Goal: Check status

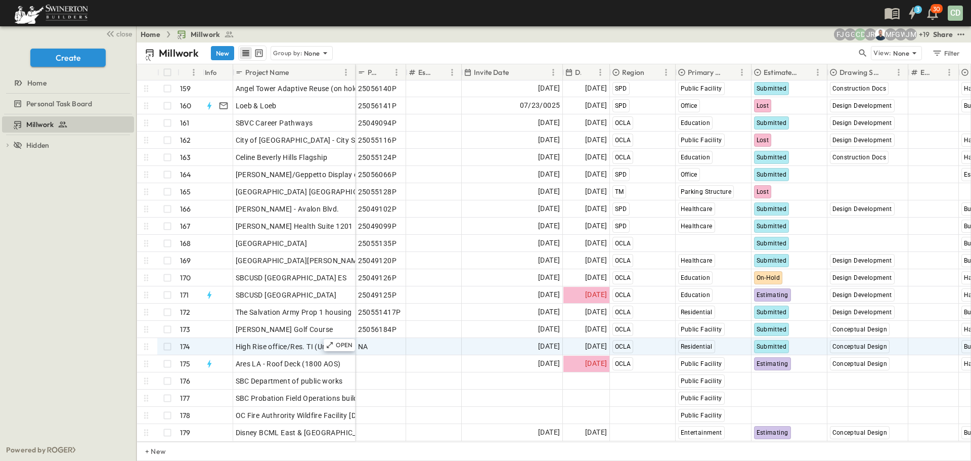
scroll to position [2726, 0]
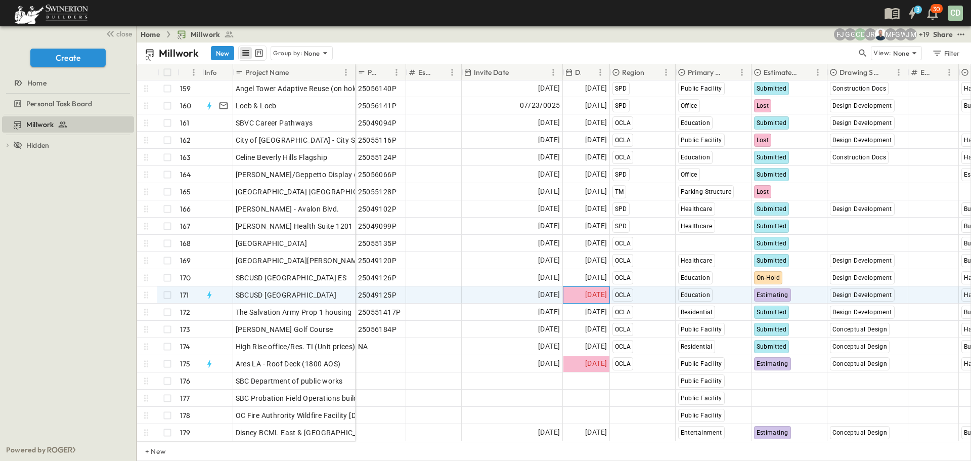
click at [592, 291] on span "[DATE]" at bounding box center [596, 295] width 22 height 12
click at [778, 291] on span "Estimating" at bounding box center [773, 294] width 32 height 7
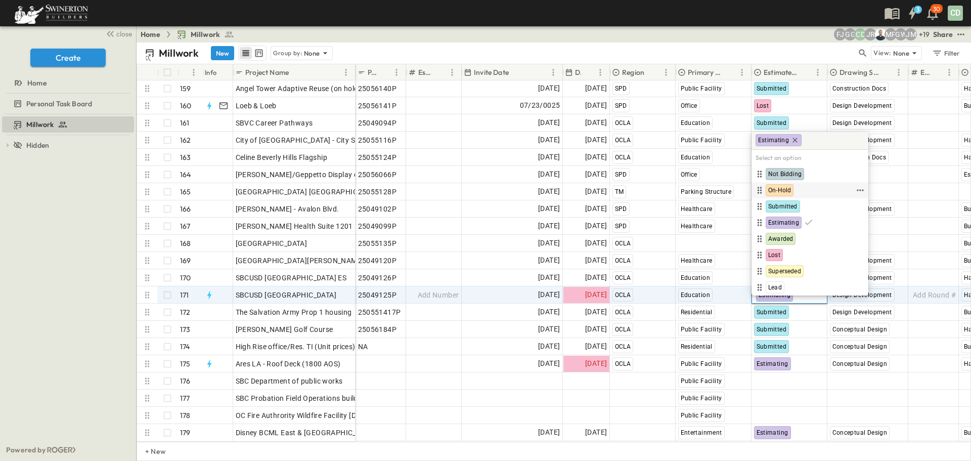
click at [780, 188] on span "On-Hold" at bounding box center [780, 190] width 23 height 8
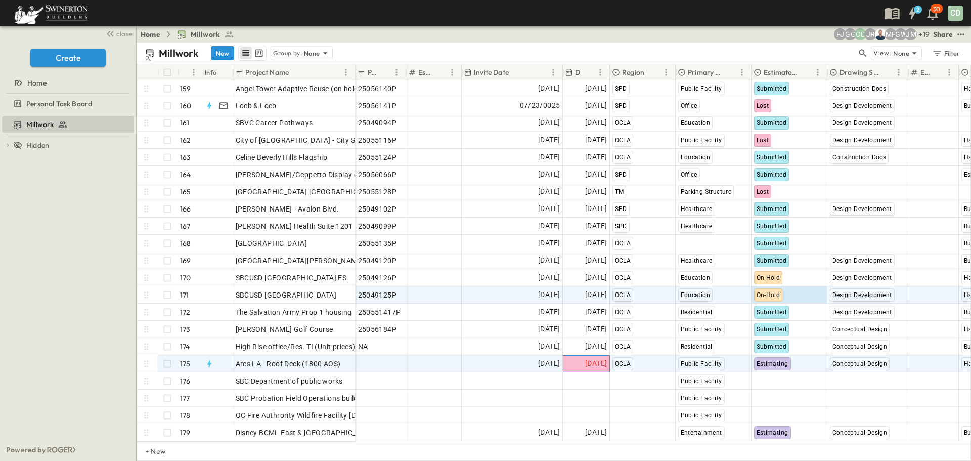
click at [591, 358] on span "[DATE]" at bounding box center [596, 364] width 22 height 12
click at [782, 360] on span "Estimating" at bounding box center [773, 363] width 32 height 7
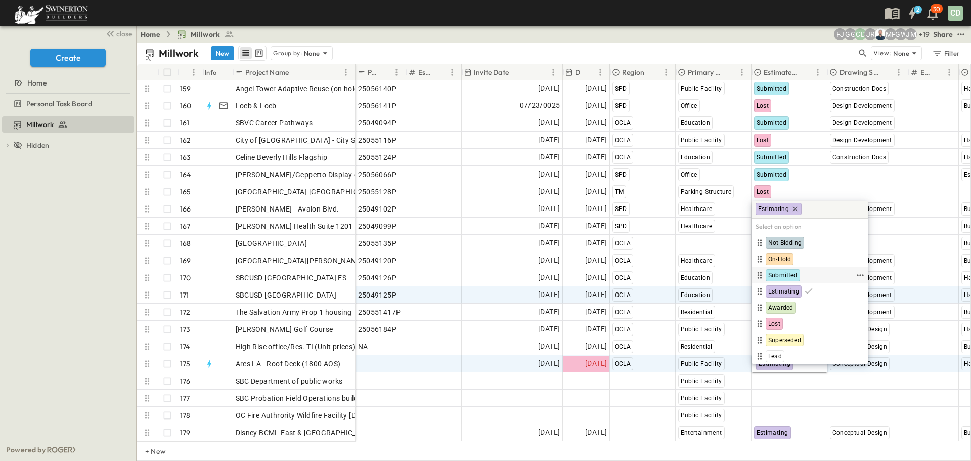
click at [783, 273] on span "Submitted" at bounding box center [783, 275] width 29 height 8
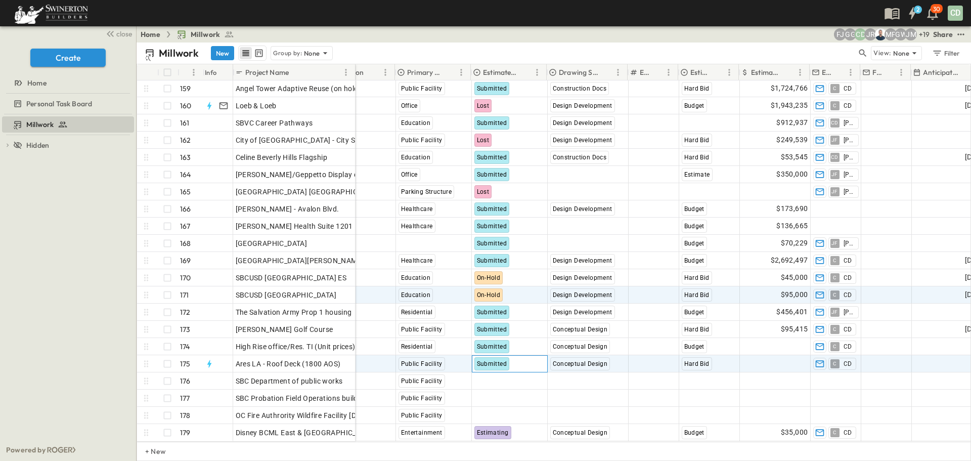
scroll to position [2726, 281]
click at [778, 360] on span "Add Amount" at bounding box center [786, 364] width 41 height 10
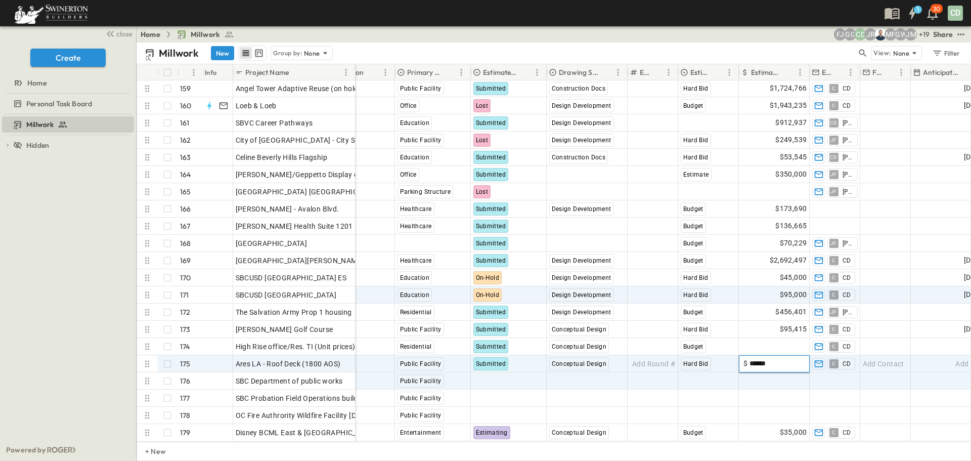
type input "******"
click at [843, 380] on div "Add Contact" at bounding box center [836, 381] width 50 height 16
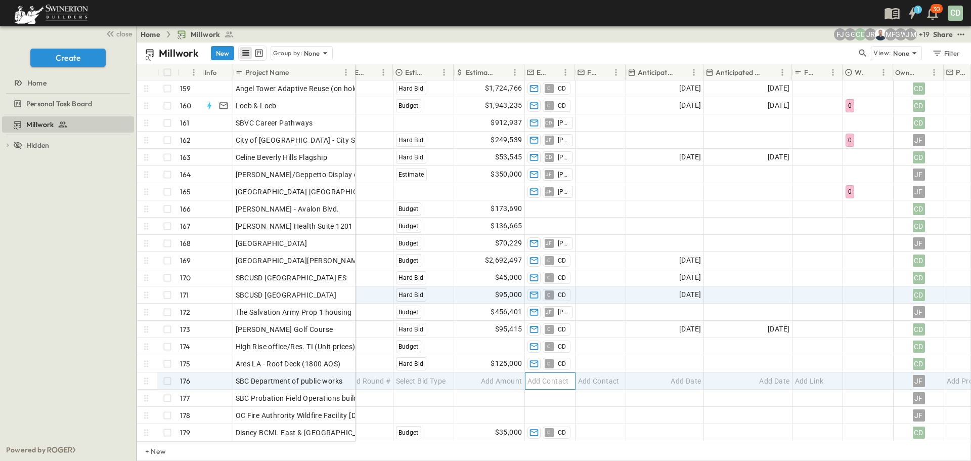
scroll to position [2726, 566]
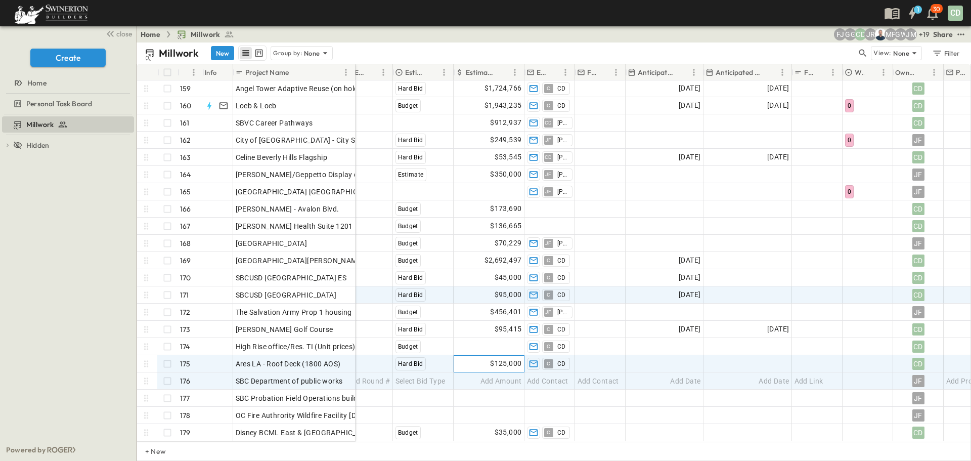
drag, startPoint x: 522, startPoint y: 355, endPoint x: 454, endPoint y: 356, distance: 67.8
click at [456, 356] on div "$125,000" at bounding box center [489, 364] width 70 height 16
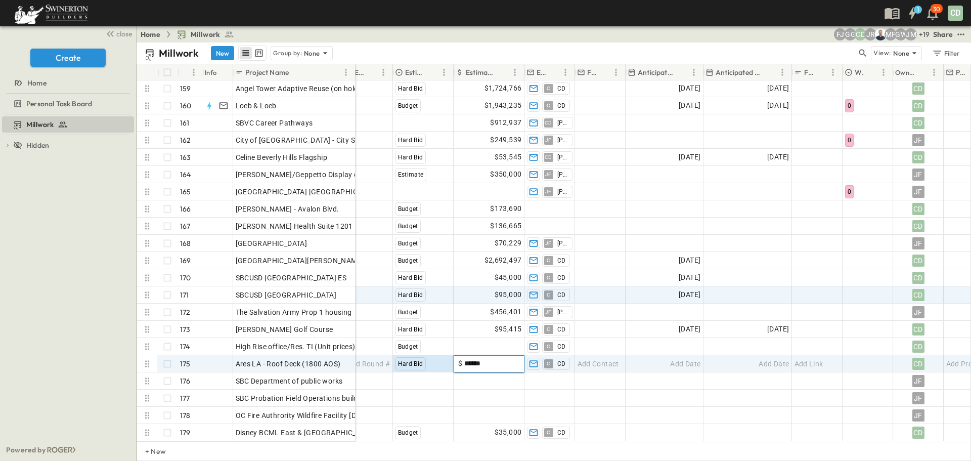
drag, startPoint x: 465, startPoint y: 349, endPoint x: 439, endPoint y: 350, distance: 26.3
click at [440, 355] on div "[DATE] OCLA Public Facility Submitted Conceptual Design Add Round # Hard Bid ​ …" at bounding box center [496, 363] width 998 height 17
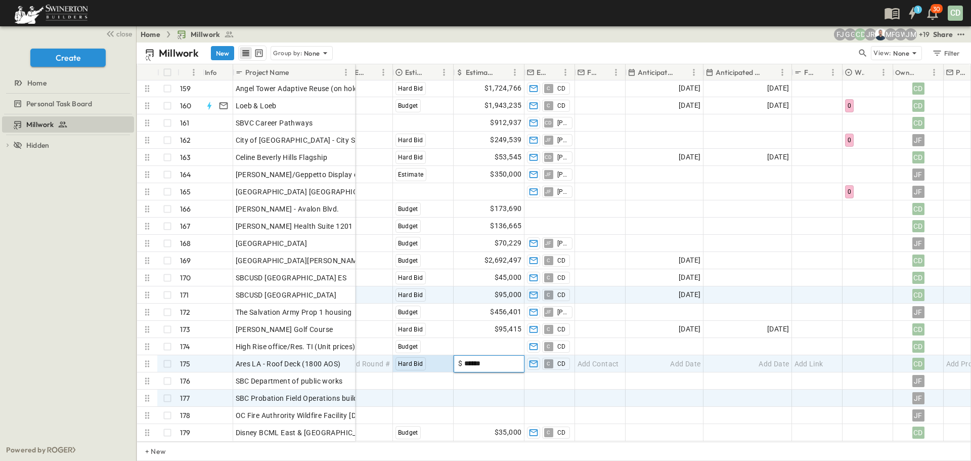
type input "******"
click at [478, 390] on div "Add Amount" at bounding box center [489, 398] width 70 height 16
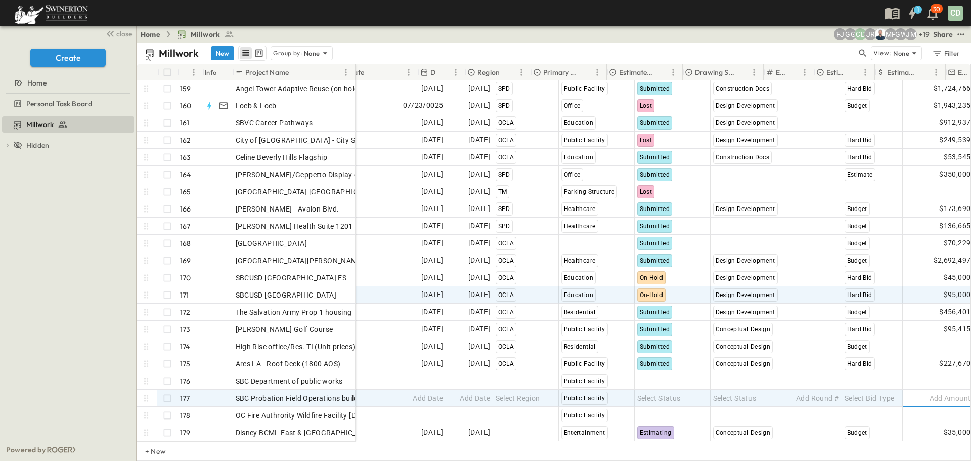
scroll to position [2726, 0]
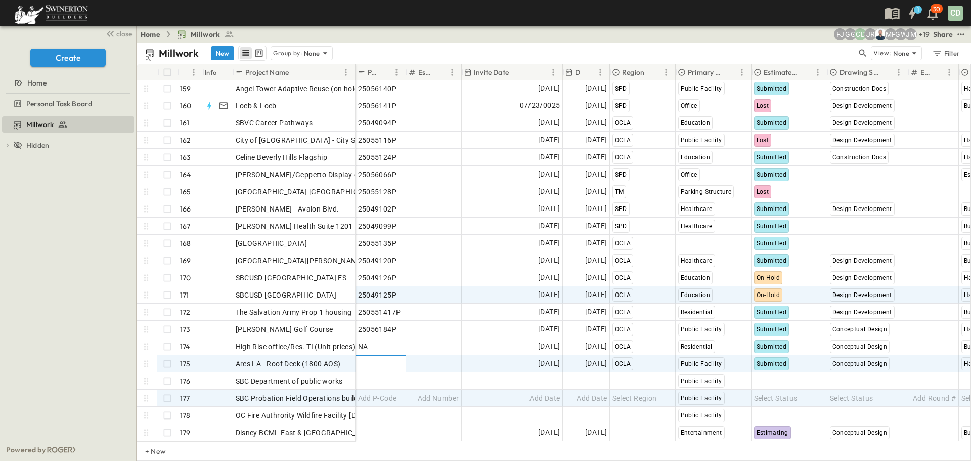
click at [382, 359] on span "Add P-Code" at bounding box center [377, 364] width 39 height 10
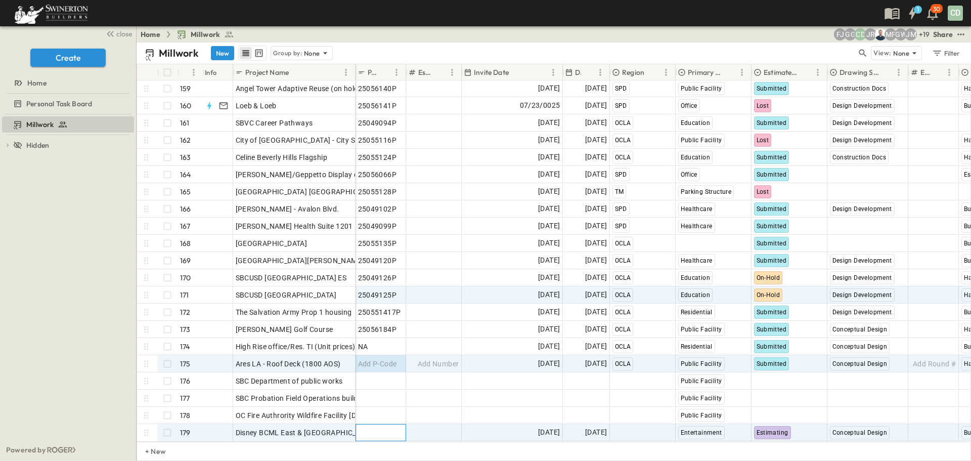
click at [376, 428] on span "Add P-Code" at bounding box center [377, 433] width 39 height 10
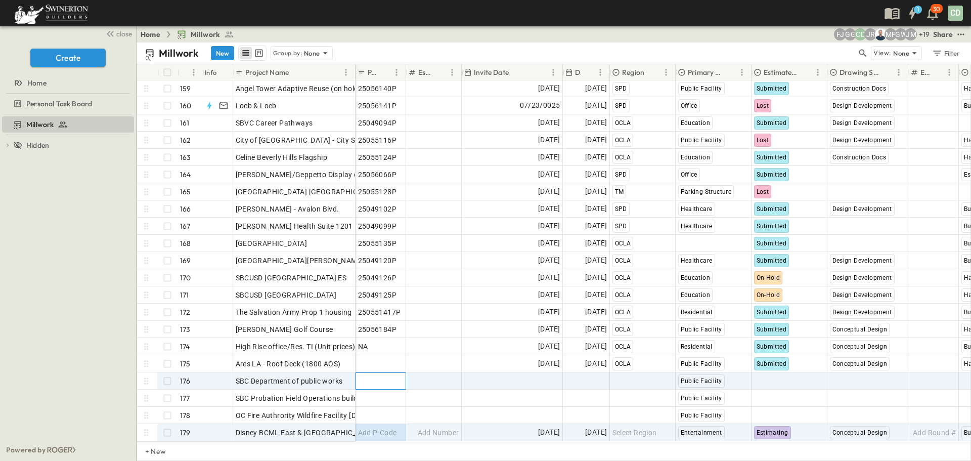
click at [386, 376] on span "Add P-Code" at bounding box center [377, 381] width 39 height 10
